Goal: Transaction & Acquisition: Download file/media

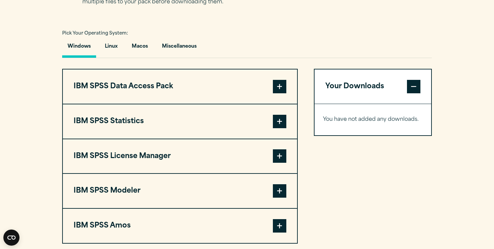
scroll to position [476, 0]
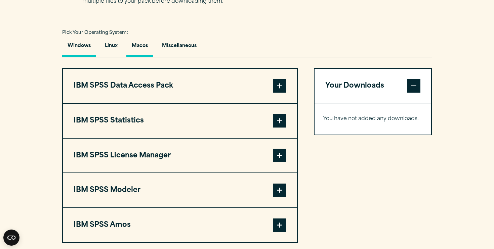
click at [138, 45] on button "Macos" at bounding box center [139, 47] width 27 height 19
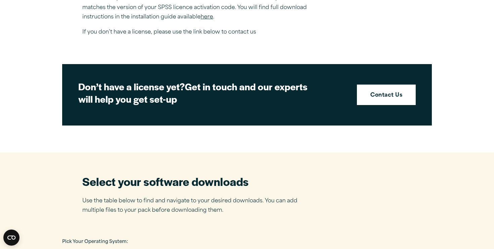
scroll to position [65, 0]
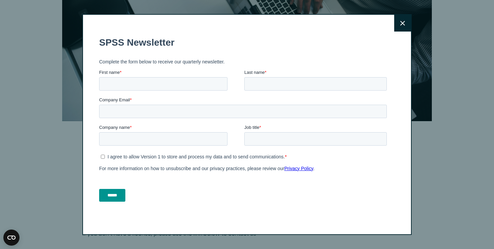
click at [408, 29] on button "Close" at bounding box center [402, 23] width 17 height 17
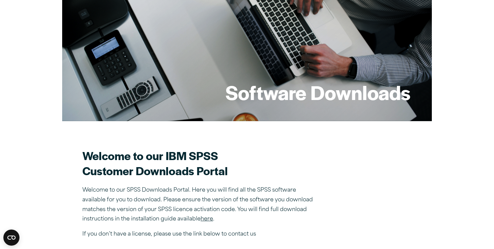
scroll to position [398, 0]
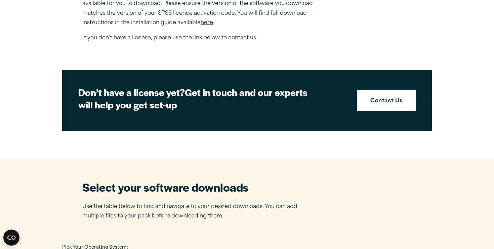
scroll to position [262, 0]
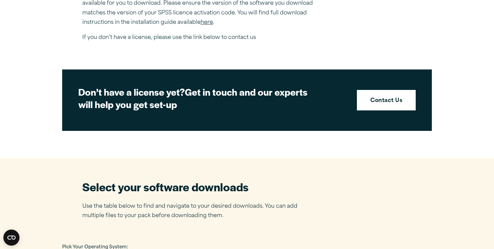
click at [210, 25] on link "here" at bounding box center [207, 22] width 12 height 5
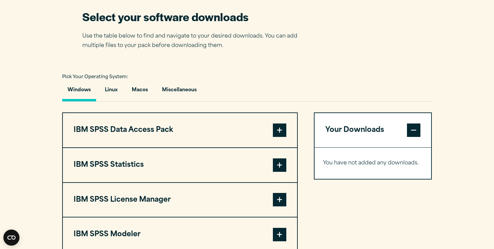
scroll to position [440, 0]
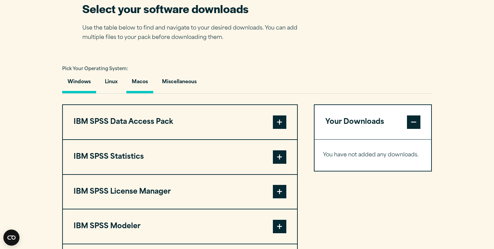
click at [137, 86] on button "Macos" at bounding box center [139, 83] width 27 height 19
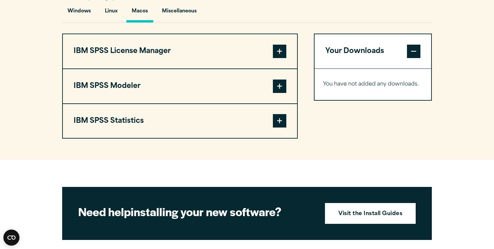
scroll to position [490, 0]
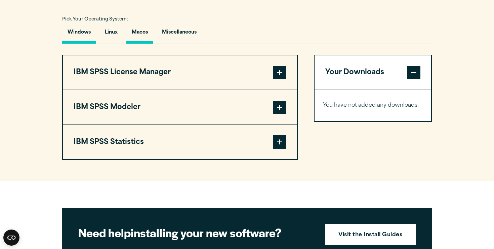
click at [85, 26] on button "Windows" at bounding box center [79, 34] width 34 height 19
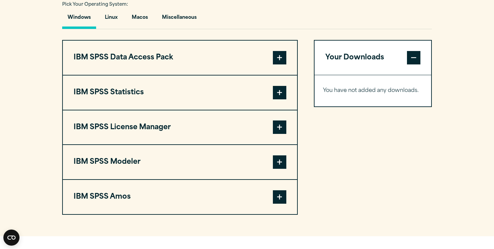
scroll to position [506, 0]
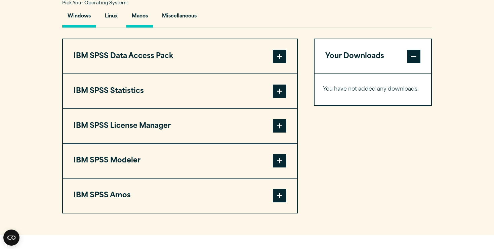
click at [144, 17] on button "Macos" at bounding box center [139, 17] width 27 height 19
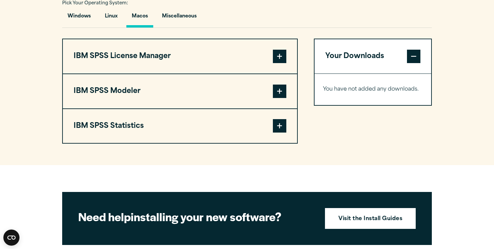
click at [278, 96] on span at bounding box center [279, 91] width 13 height 13
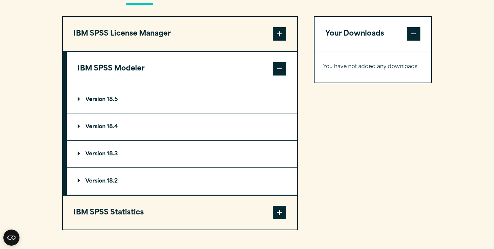
scroll to position [531, 0]
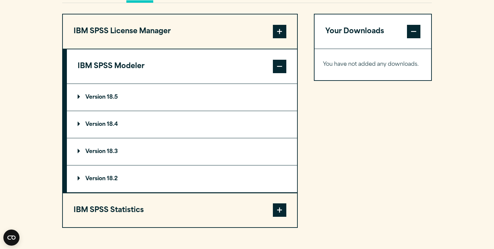
click at [278, 63] on span at bounding box center [279, 66] width 13 height 13
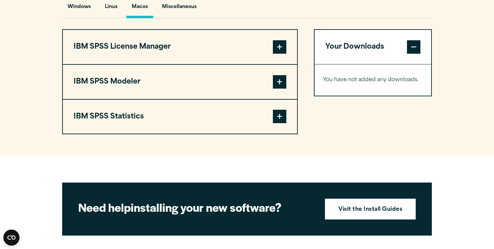
scroll to position [514, 0]
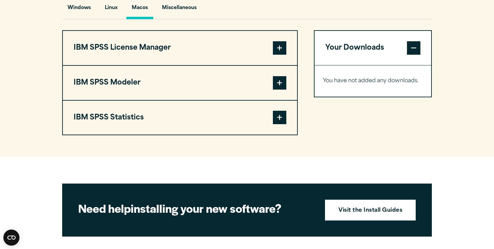
click at [275, 123] on span at bounding box center [279, 117] width 13 height 13
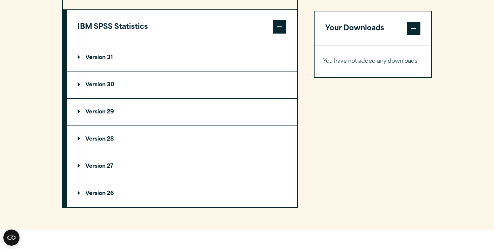
scroll to position [610, 0]
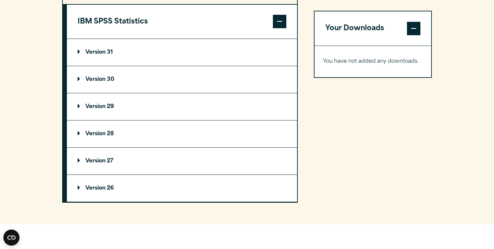
click at [100, 50] on p "Version 31" at bounding box center [95, 52] width 35 height 5
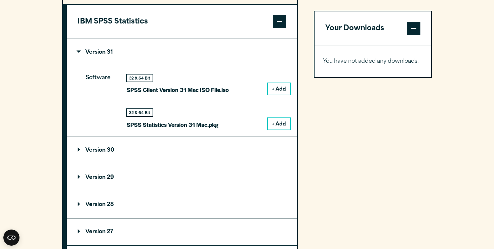
click at [275, 88] on button "+ Add" at bounding box center [279, 88] width 22 height 11
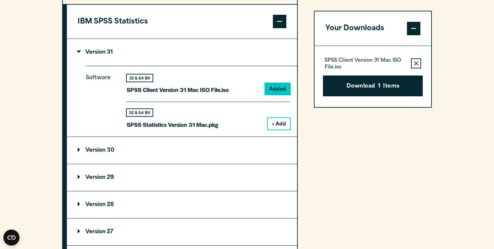
click at [278, 125] on button "+ Add" at bounding box center [279, 123] width 22 height 11
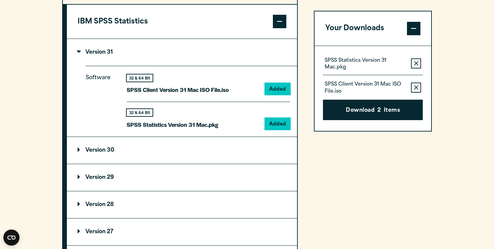
click at [414, 63] on icon "button" at bounding box center [416, 63] width 4 height 5
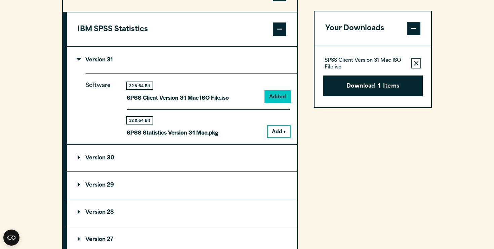
scroll to position [534, 0]
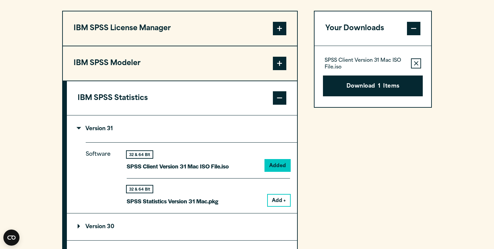
click at [286, 100] on span at bounding box center [279, 97] width 13 height 13
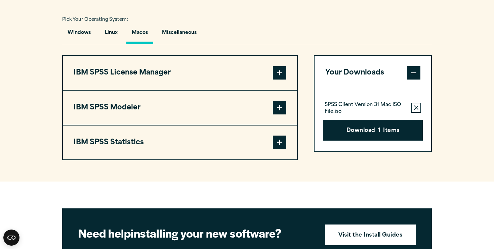
scroll to position [489, 0]
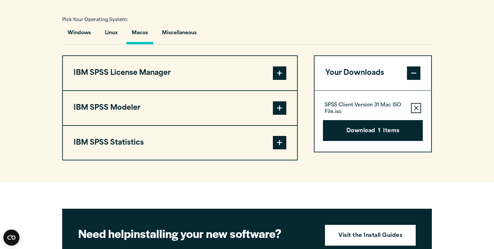
click at [283, 113] on span at bounding box center [279, 108] width 13 height 13
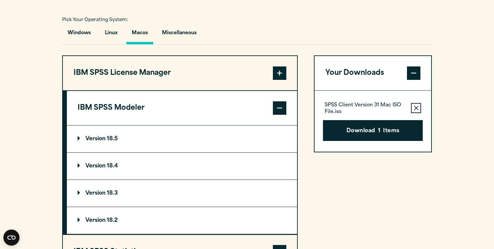
click at [108, 140] on p "Version 18.5" at bounding box center [98, 138] width 40 height 5
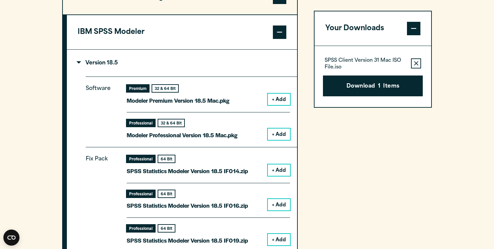
scroll to position [568, 0]
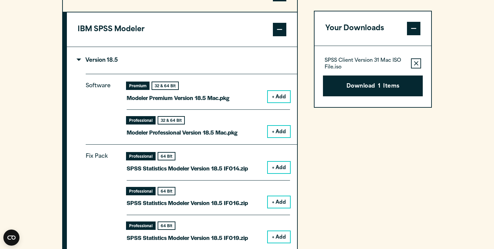
click at [279, 34] on span at bounding box center [279, 29] width 13 height 13
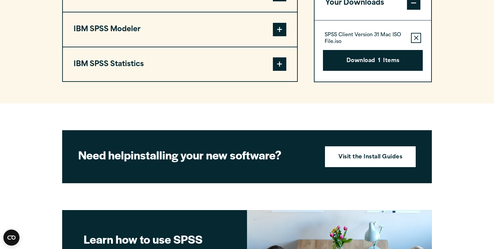
click at [371, 71] on div "SPSS Client Version 31 Mac ISO File.iso Remove this item from your software dow…" at bounding box center [373, 50] width 117 height 61
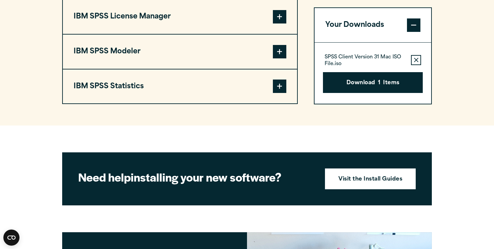
scroll to position [541, 0]
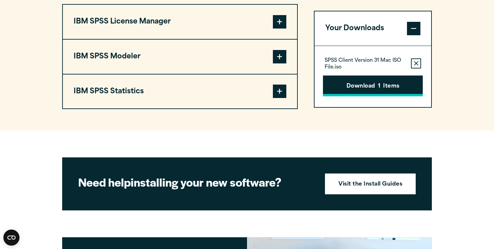
click at [357, 92] on button "Download 1 Items" at bounding box center [373, 86] width 100 height 21
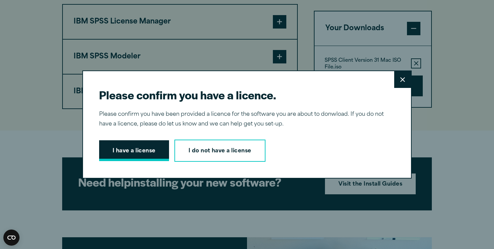
click at [142, 149] on button "I have a license" at bounding box center [134, 151] width 70 height 21
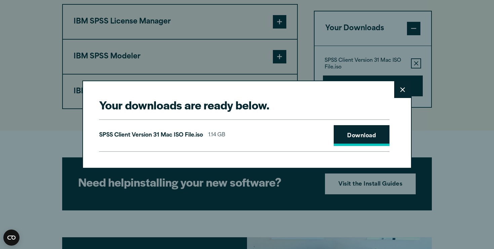
click at [351, 144] on link "Download" at bounding box center [362, 135] width 56 height 21
click at [402, 87] on button "Close" at bounding box center [402, 89] width 17 height 17
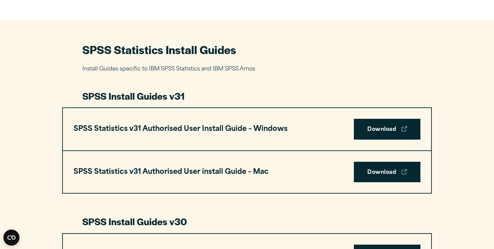
scroll to position [287, 0]
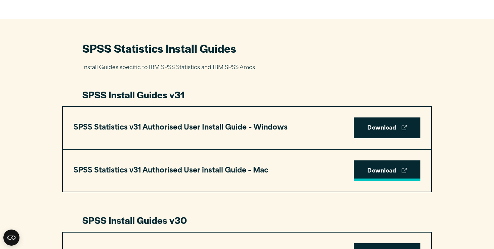
click at [398, 172] on link "Download" at bounding box center [387, 171] width 67 height 21
